Goal: Task Accomplishment & Management: Use online tool/utility

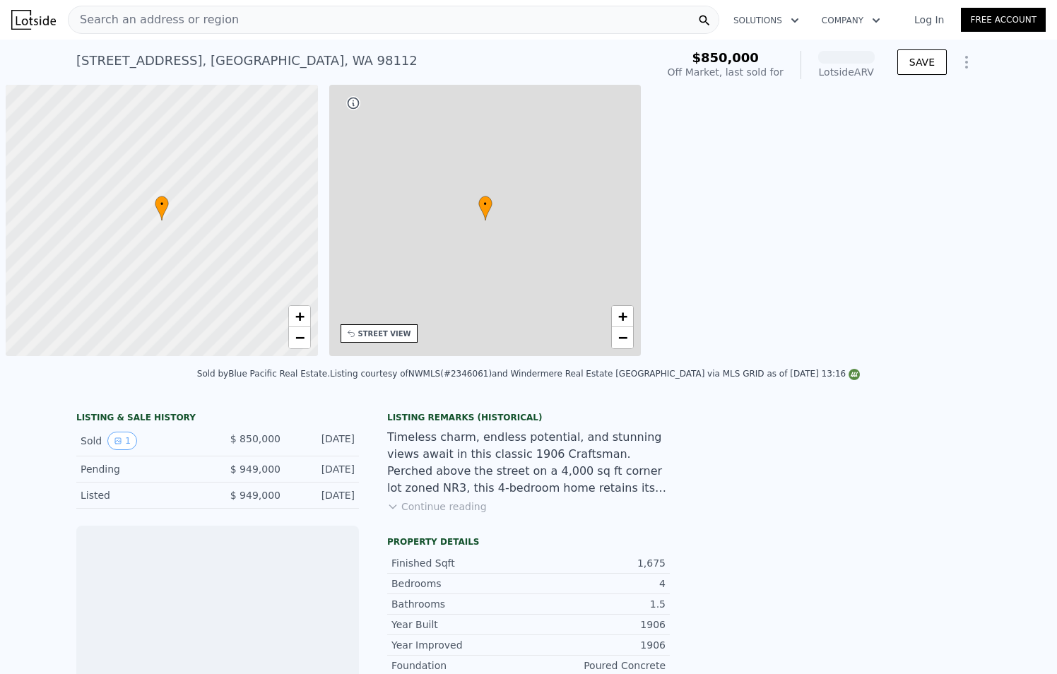
scroll to position [0, 6]
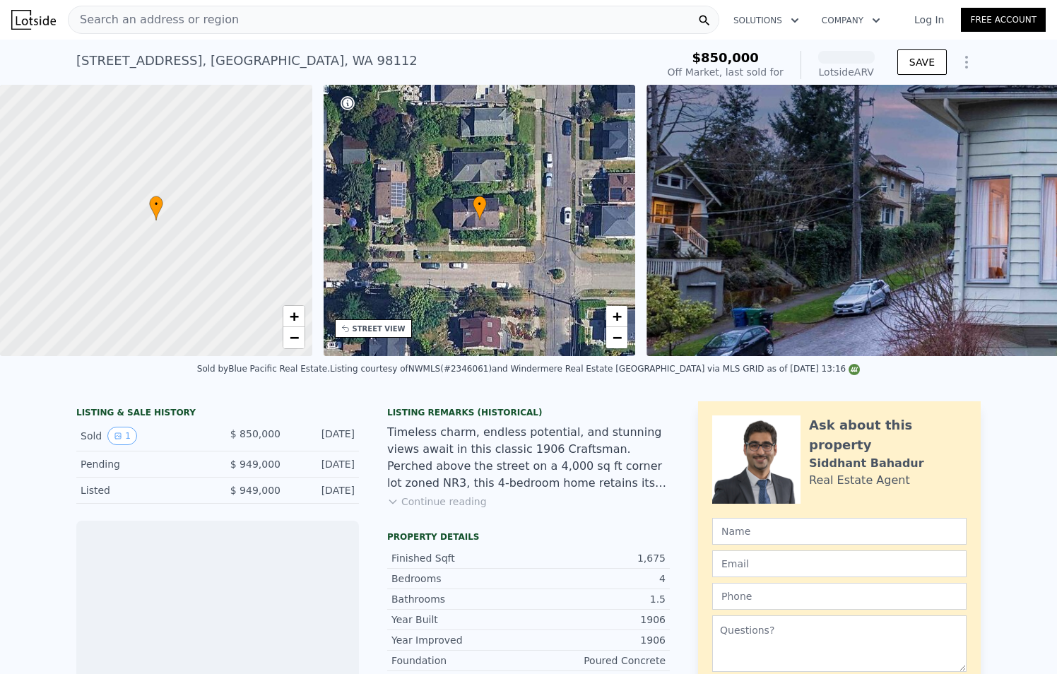
click at [968, 56] on icon "Show Options" at bounding box center [966, 62] width 17 height 17
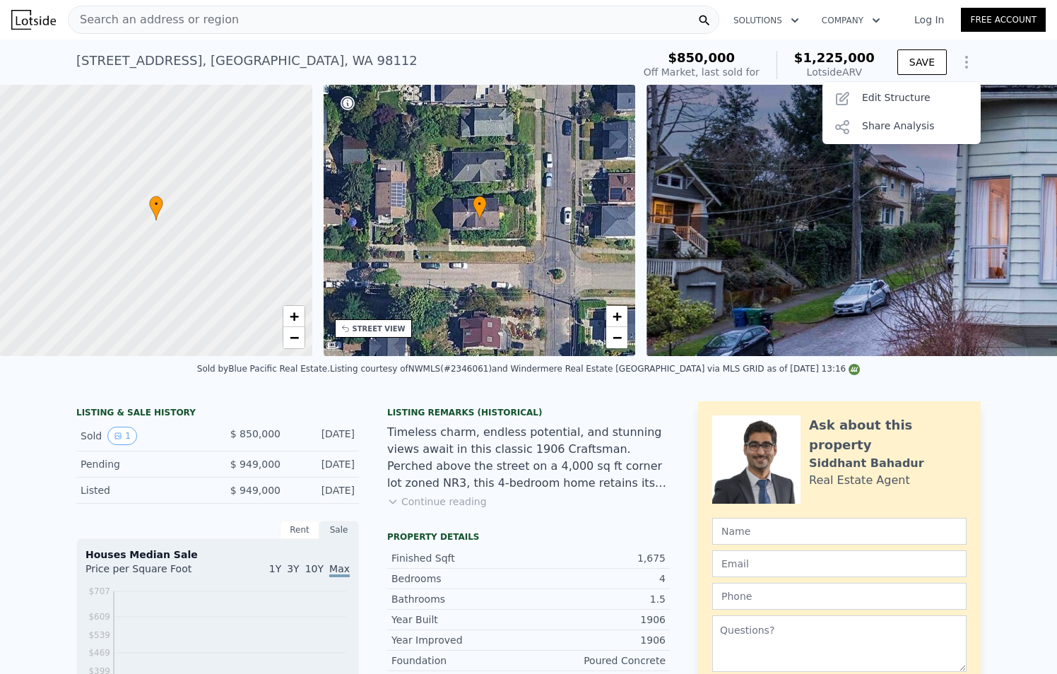
click at [961, 77] on div "SAVE Save Edit Structure Share Analysis" at bounding box center [938, 65] width 83 height 34
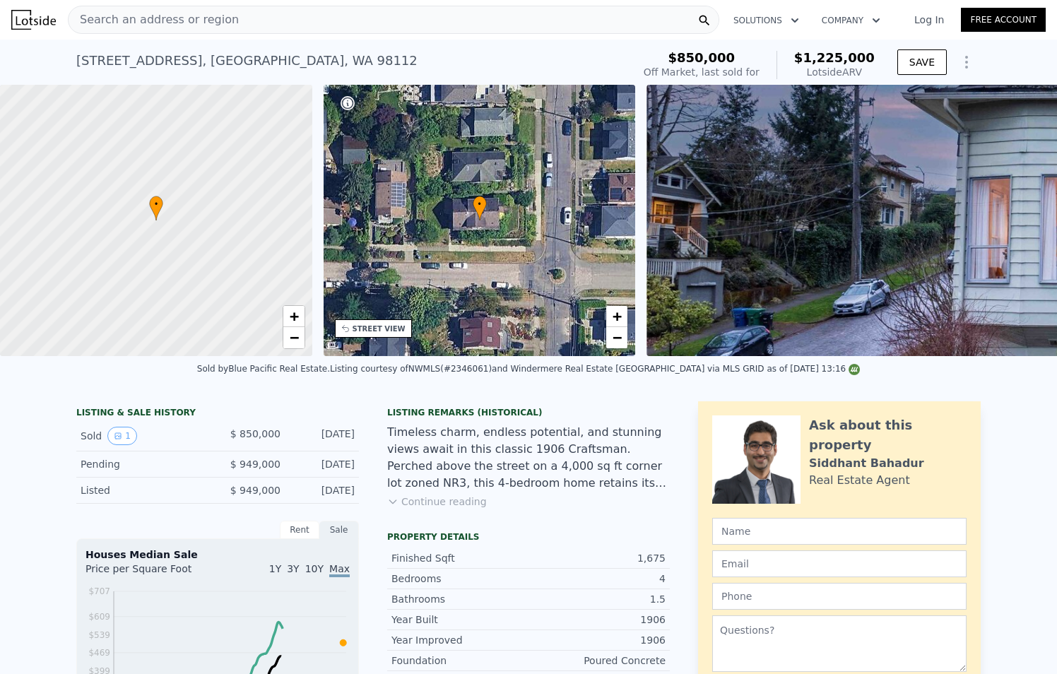
click at [966, 62] on icon "Show Options" at bounding box center [965, 62] width 1 height 11
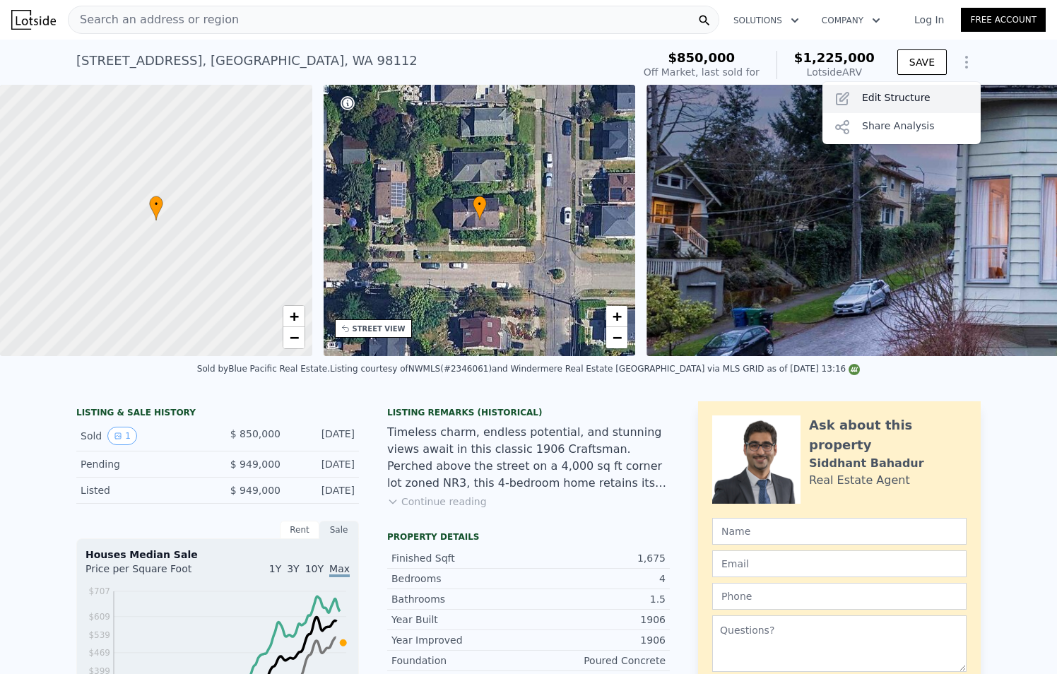
click at [952, 93] on div "Edit Structure" at bounding box center [901, 99] width 158 height 28
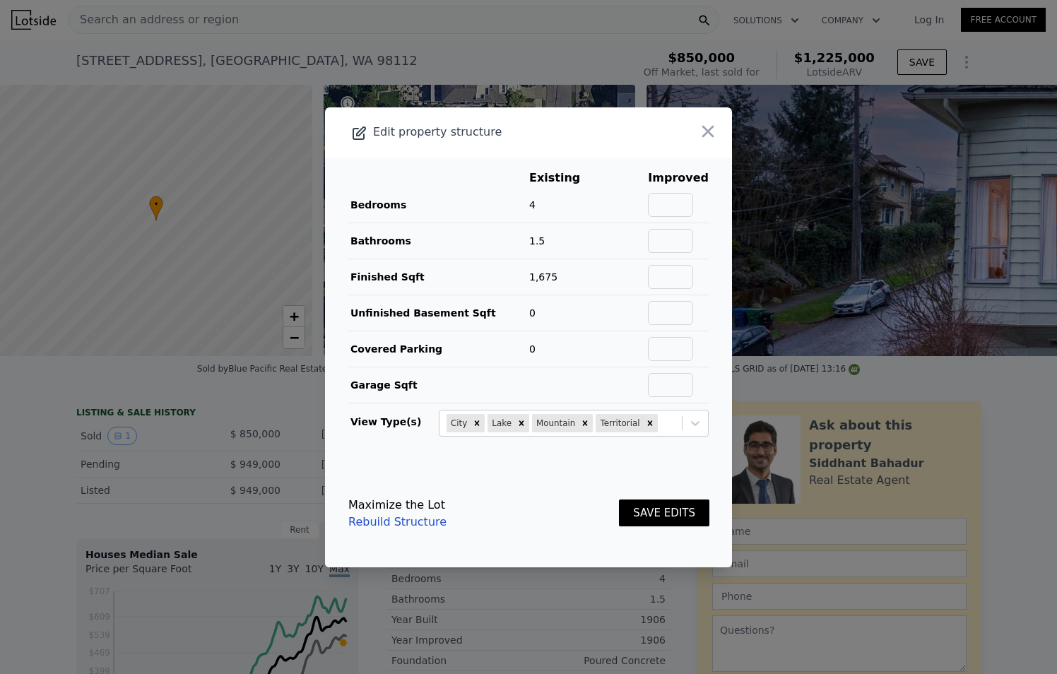
click at [704, 194] on td at bounding box center [678, 205] width 62 height 36
click at [684, 199] on input "text" at bounding box center [670, 205] width 45 height 24
type input "4"
type input "2.5"
type input "2650"
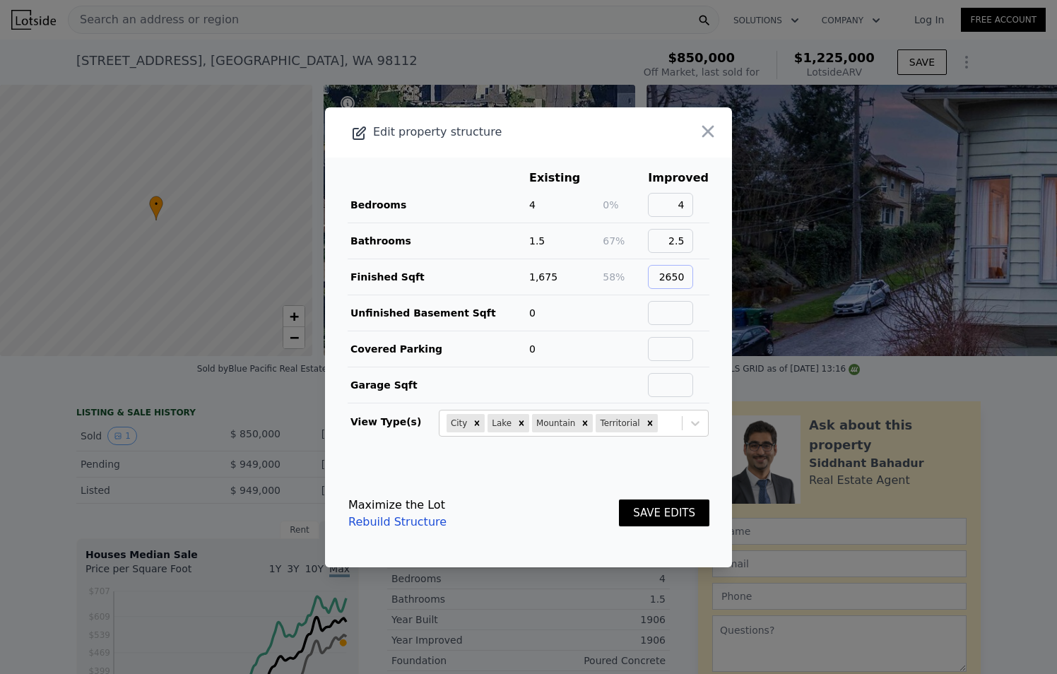
click at [619, 499] on button "SAVE EDITS" at bounding box center [664, 513] width 90 height 28
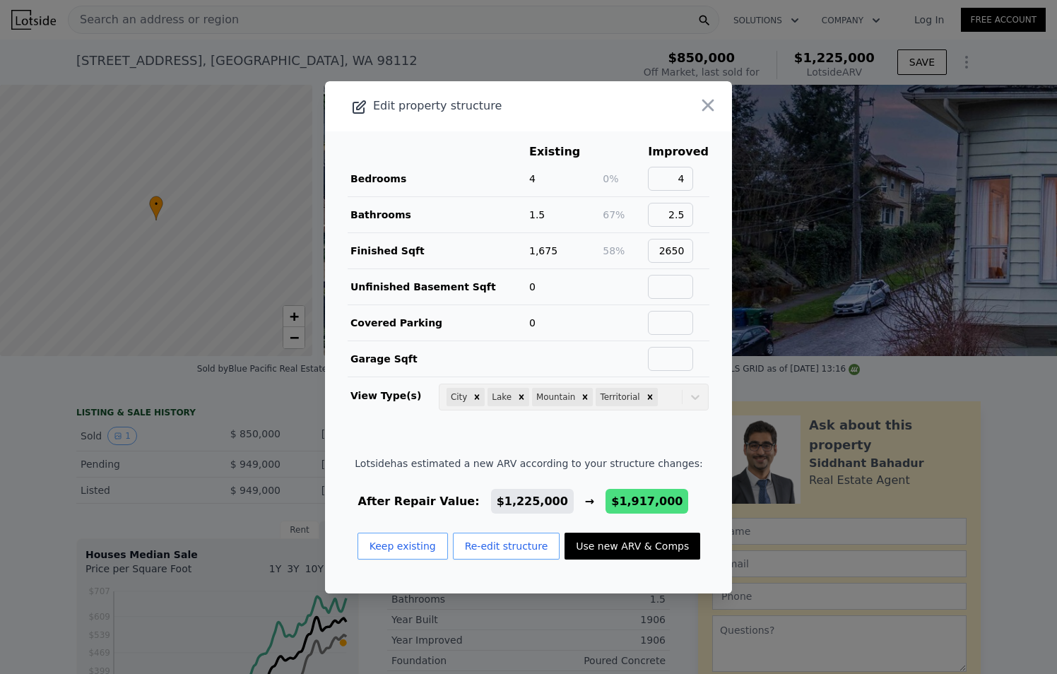
click at [604, 546] on button "Use new ARV & Comps" at bounding box center [632, 546] width 136 height 27
type input "3"
type input "5"
type input "1.75"
type input "3.75"
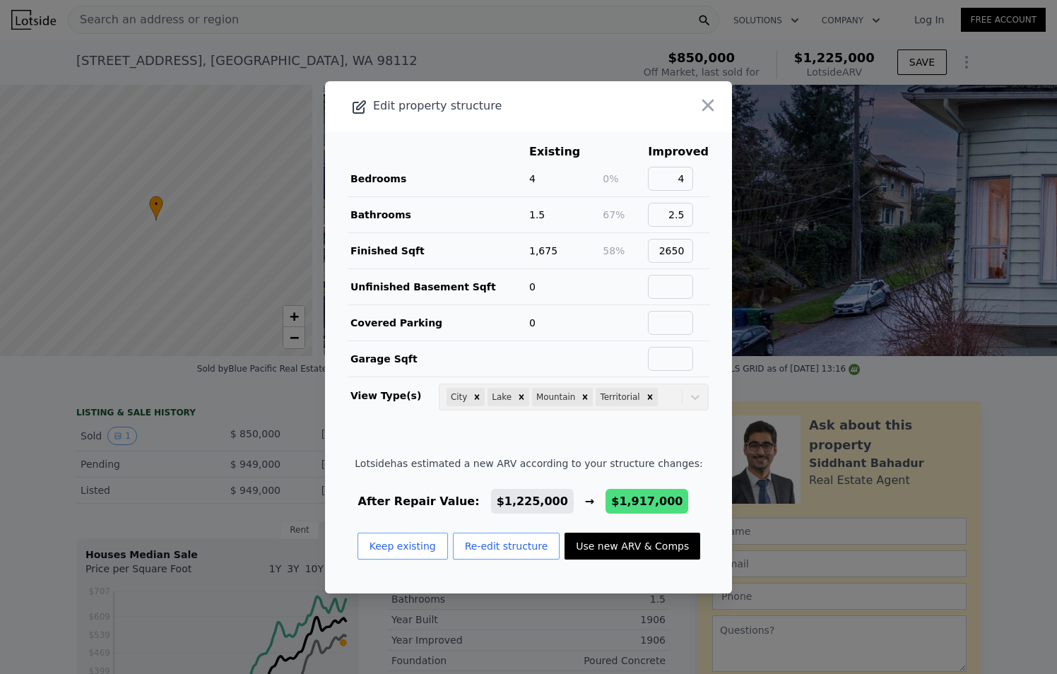
type input "2010"
type input "3640"
type input "3201"
type input "5760"
checkbox input "false"
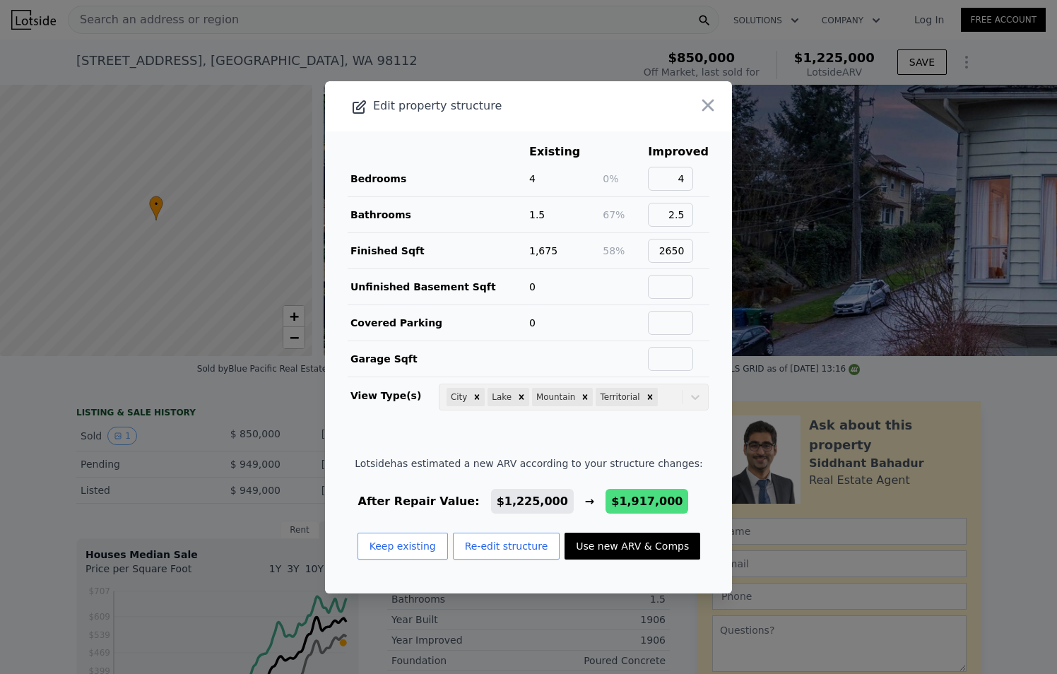
type input "$ 1,917,000"
type input "$ 851,465"
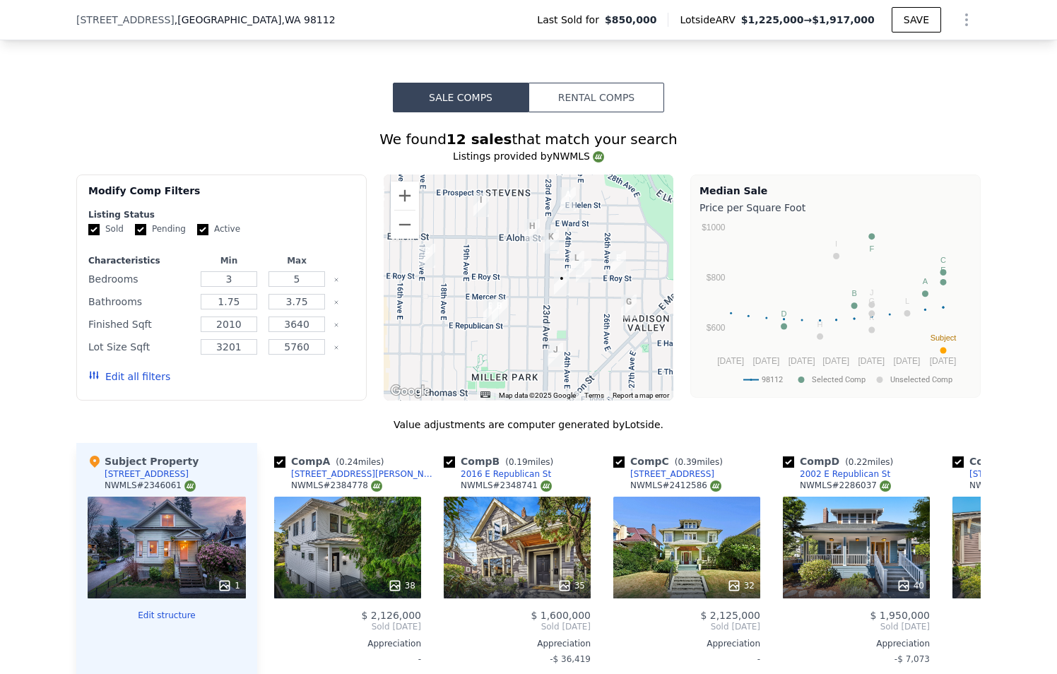
scroll to position [1448, 0]
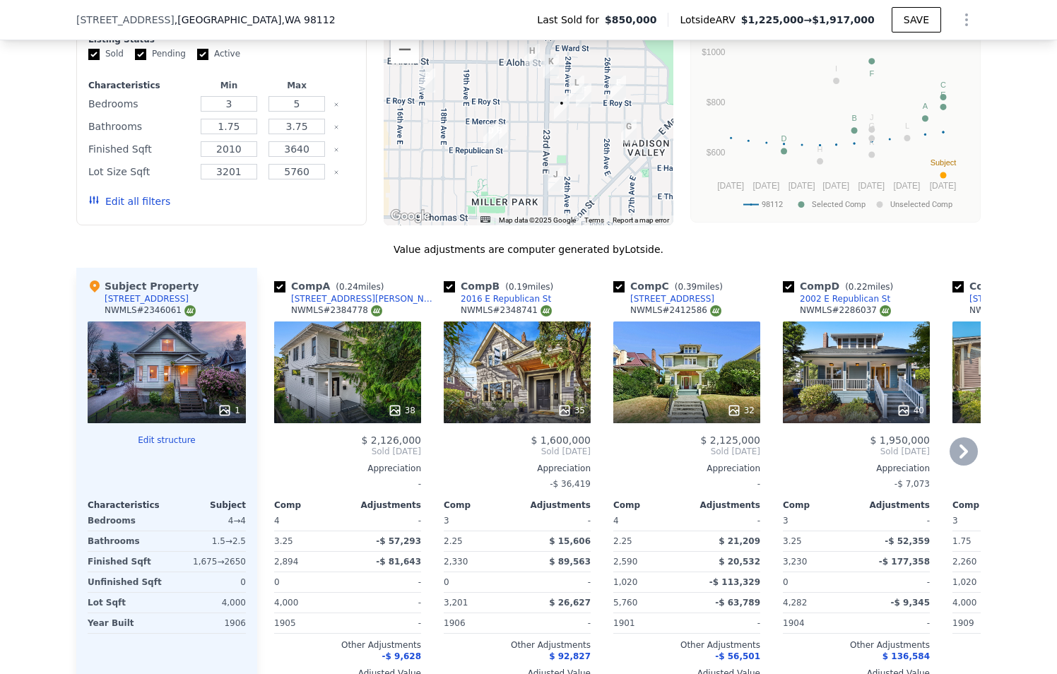
click at [366, 386] on div "38" at bounding box center [347, 372] width 147 height 102
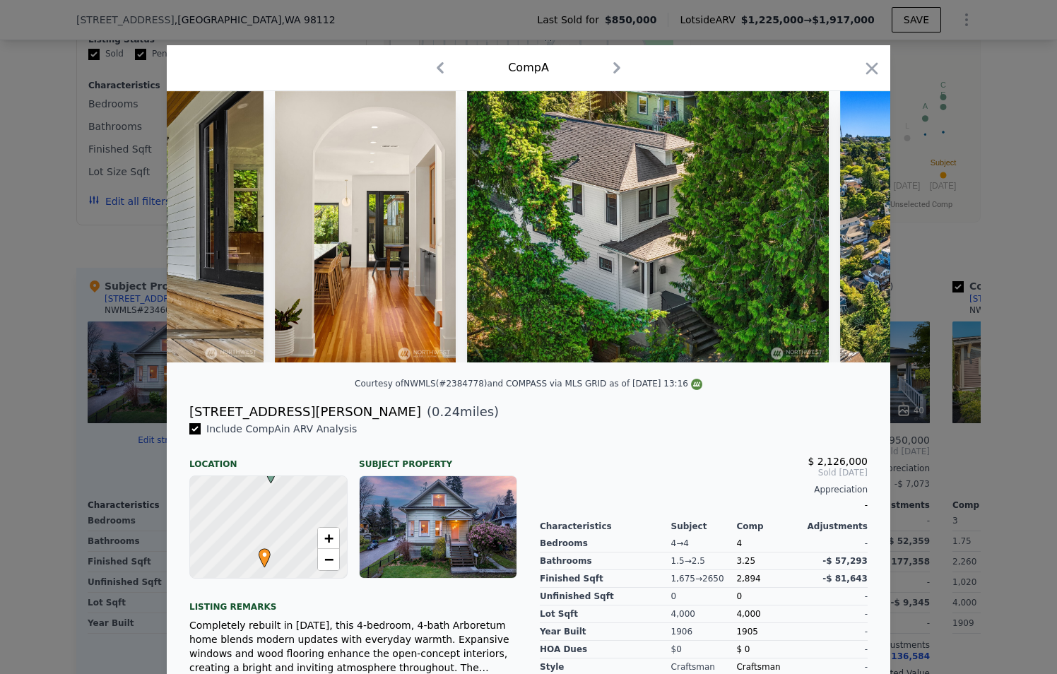
scroll to position [160, 0]
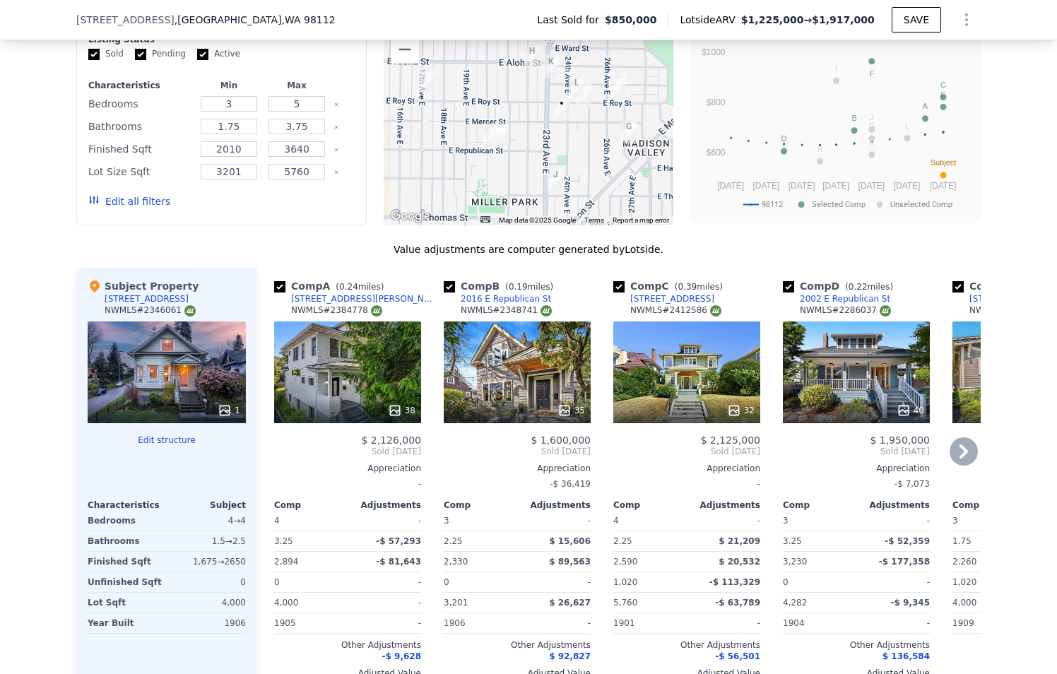
drag, startPoint x: 359, startPoint y: 297, endPoint x: 352, endPoint y: 298, distance: 7.1
click at [352, 298] on div "Comp A ( 0.24 miles) [STREET_ADDRESS][PERSON_NAME] # 2384778" at bounding box center [347, 300] width 147 height 42
copy div "[STREET_ADDRESS][PERSON_NAME]"
